Goal: Information Seeking & Learning: Learn about a topic

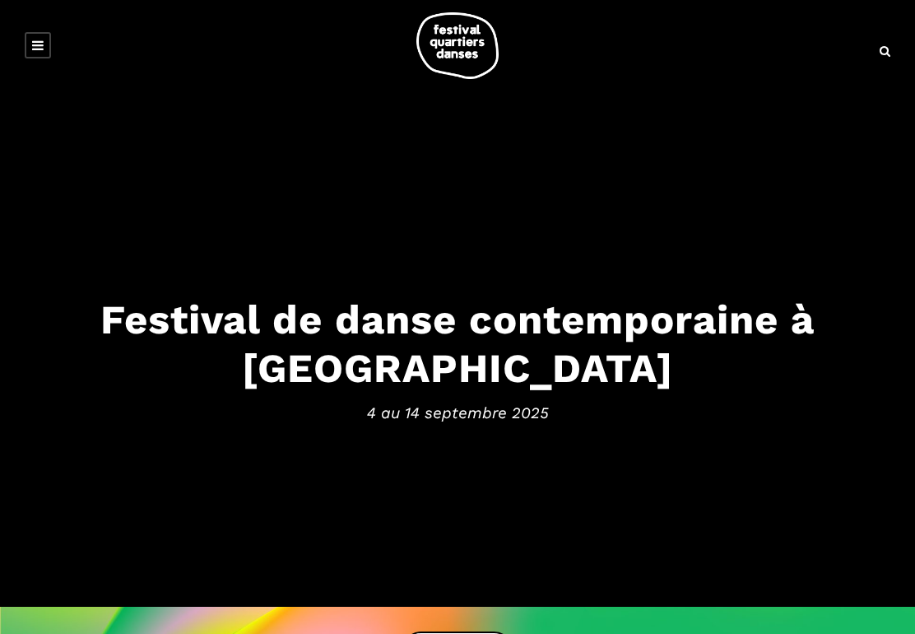
click at [32, 36] on link at bounding box center [38, 45] width 26 height 26
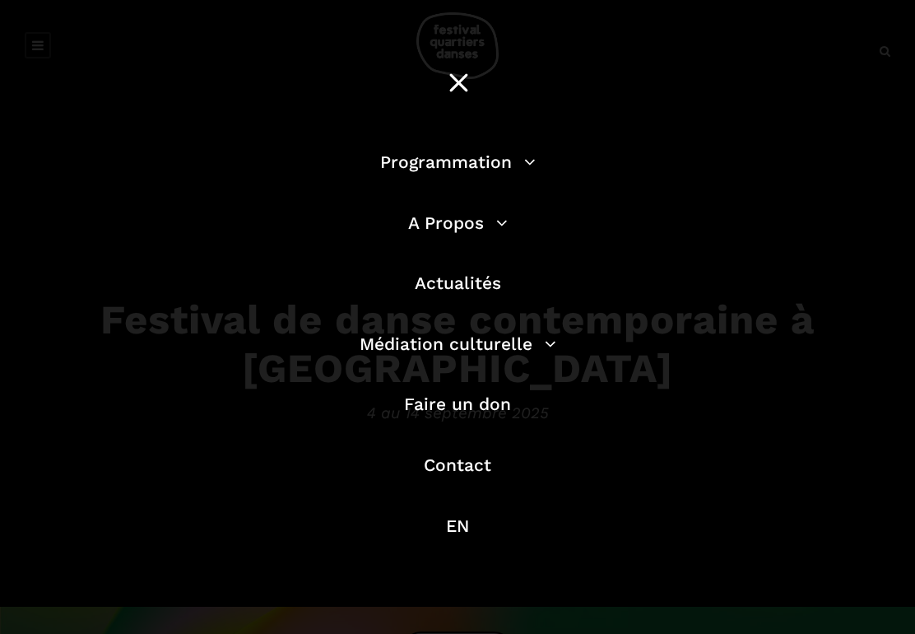
click at [509, 170] on link "Programmation" at bounding box center [458, 161] width 156 height 21
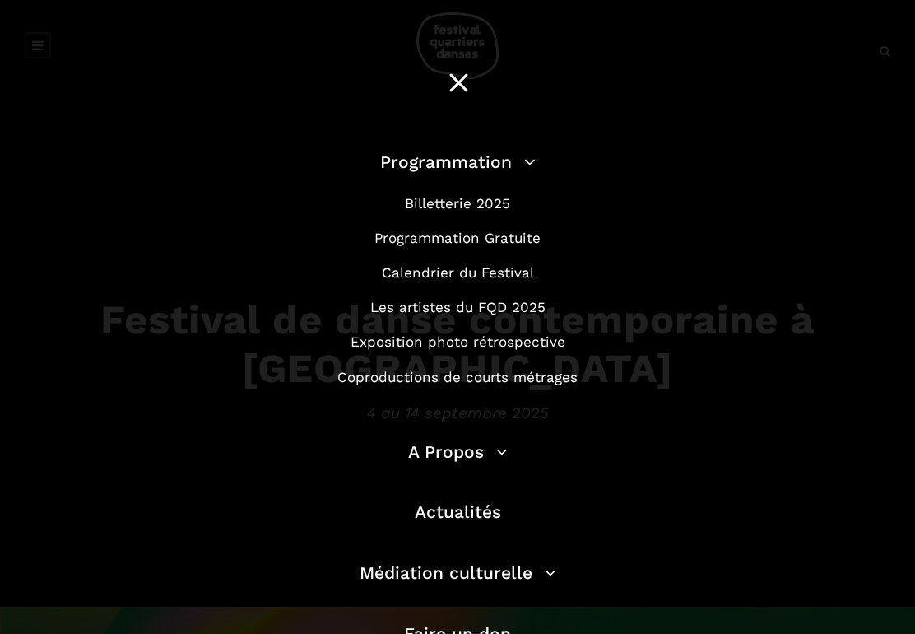
click at [514, 243] on link "Programmation Gratuite" at bounding box center [457, 238] width 166 height 16
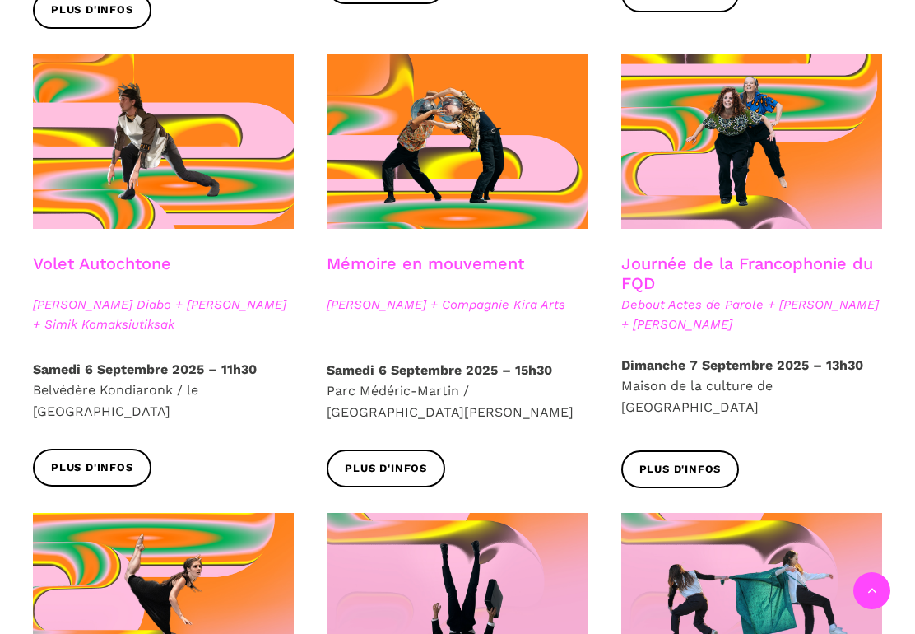
scroll to position [896, 0]
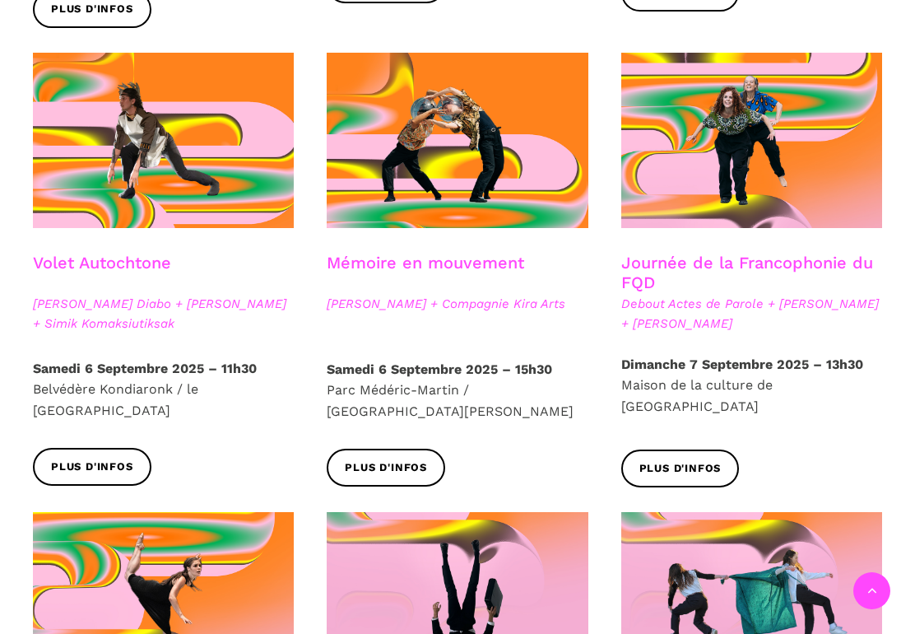
click at [101, 458] on span "Plus d'infos" at bounding box center [92, 466] width 82 height 17
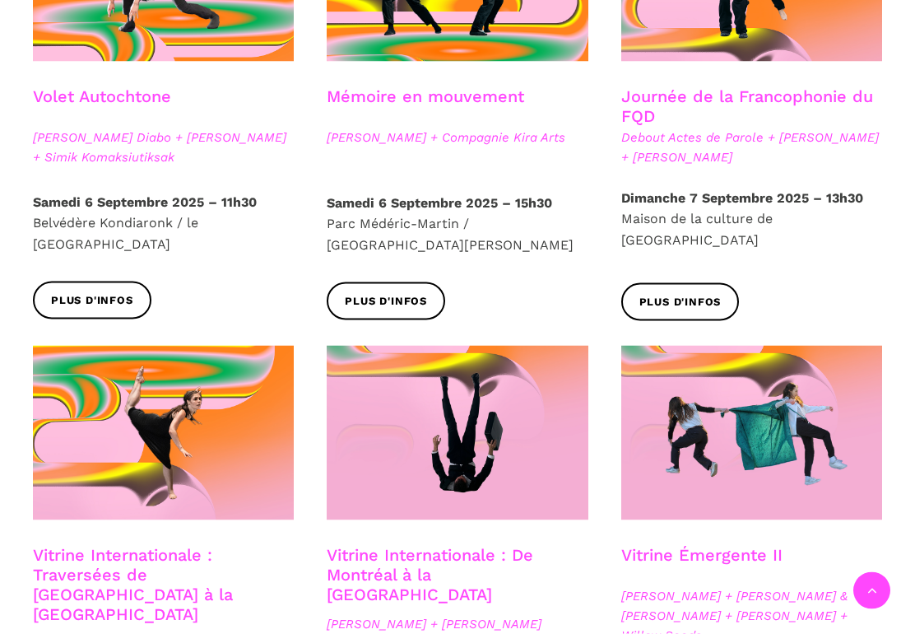
scroll to position [963, 0]
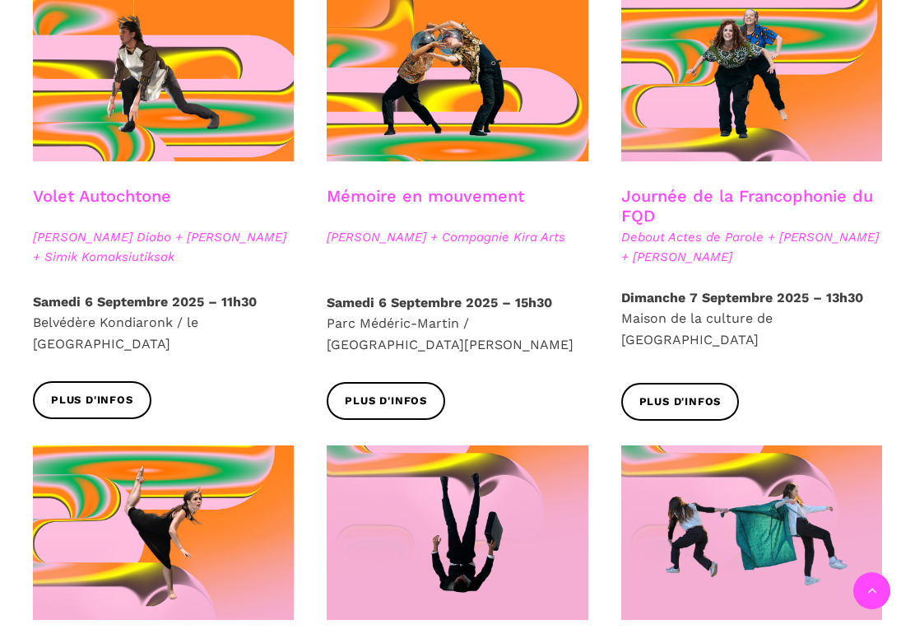
click at [684, 393] on span "Plus d'infos" at bounding box center [680, 401] width 82 height 17
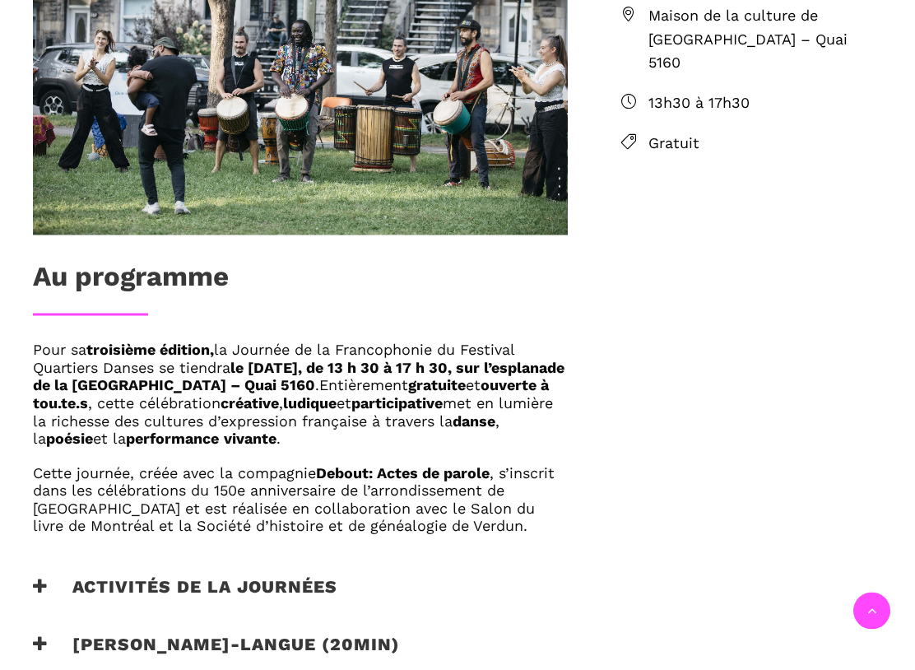
scroll to position [710, 0]
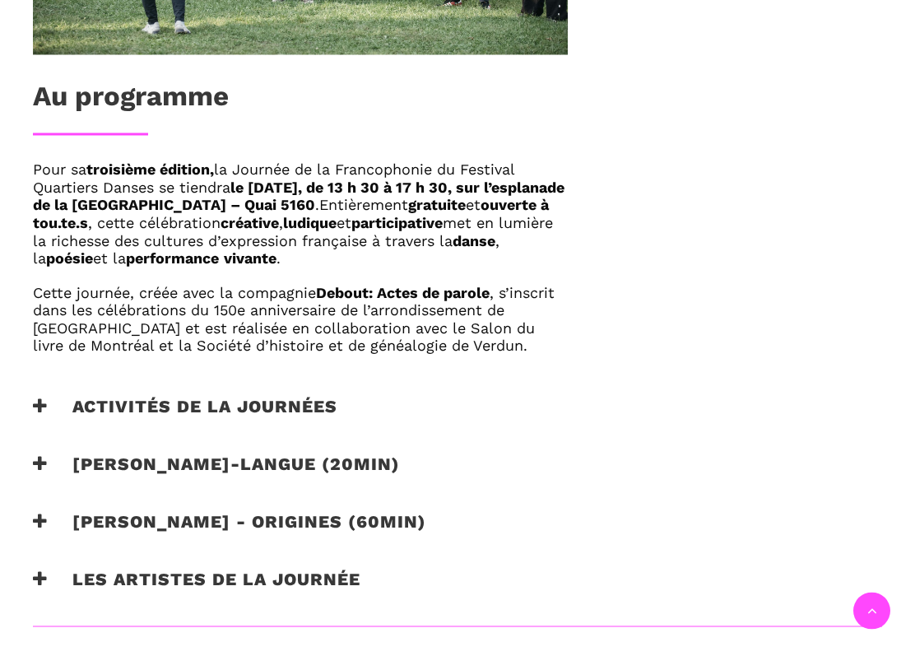
click at [43, 413] on icon at bounding box center [40, 421] width 15 height 17
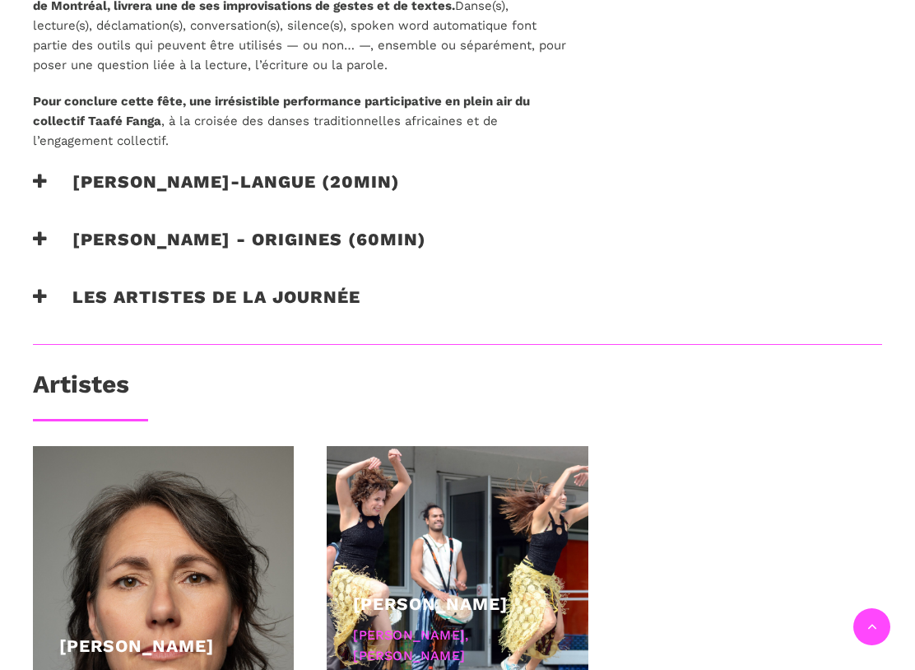
scroll to position [1454, 0]
